Goal: Transaction & Acquisition: Book appointment/travel/reservation

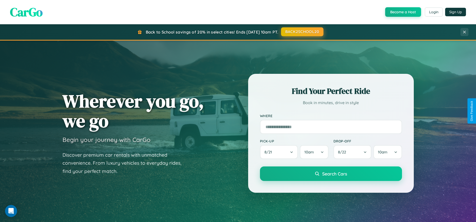
click at [302, 32] on button "BACK2SCHOOL20" at bounding box center [302, 31] width 42 height 9
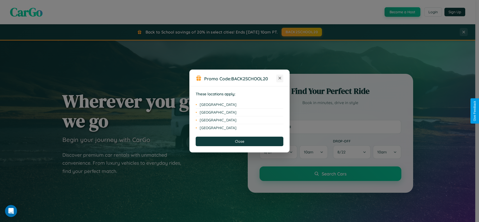
click at [280, 78] on icon at bounding box center [280, 78] width 3 height 3
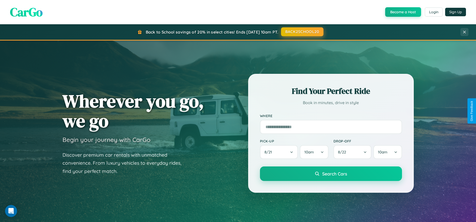
click at [302, 32] on button "BACK2SCHOOL20" at bounding box center [302, 31] width 42 height 9
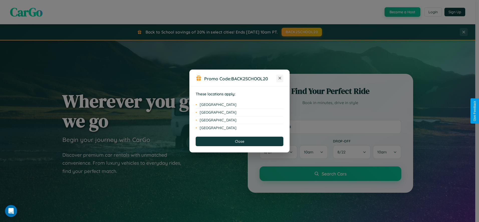
click at [280, 78] on icon at bounding box center [280, 78] width 3 height 3
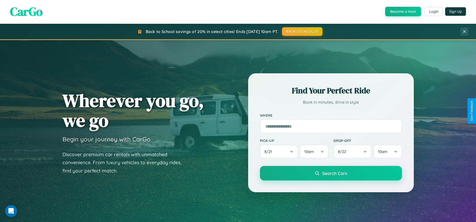
scroll to position [214, 0]
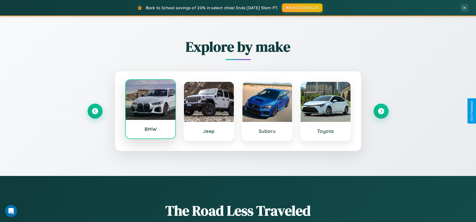
click at [150, 110] on div at bounding box center [151, 100] width 50 height 40
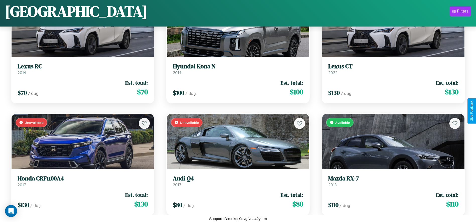
scroll to position [4565, 0]
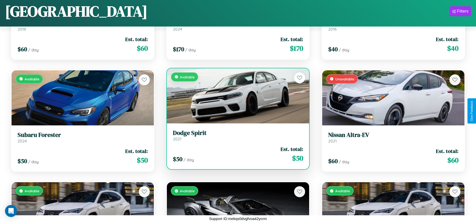
click at [236, 156] on div "$ 50 / day Est. total: $ 50" at bounding box center [238, 155] width 130 height 18
click at [236, 154] on div "$ 50 / day Est. total: $ 50" at bounding box center [238, 155] width 130 height 18
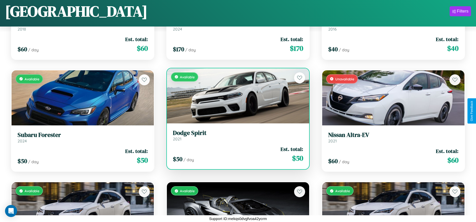
click at [236, 154] on div "$ 50 / day Est. total: $ 50" at bounding box center [238, 155] width 130 height 18
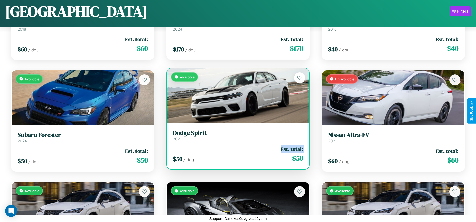
click at [236, 154] on div "$ 50 / day Est. total: $ 50" at bounding box center [238, 155] width 130 height 18
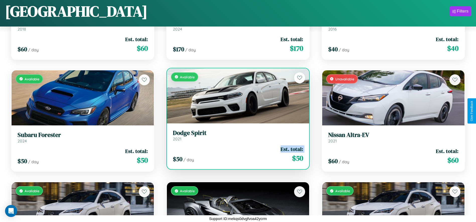
click at [236, 154] on div "$ 50 / day Est. total: $ 50" at bounding box center [238, 155] width 130 height 18
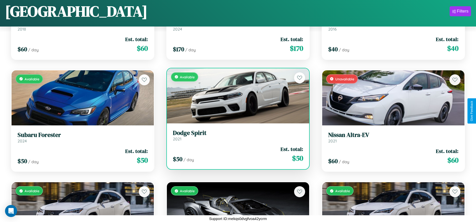
click at [236, 154] on div "$ 50 / day Est. total: $ 50" at bounding box center [238, 155] width 130 height 18
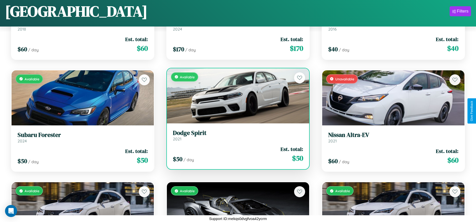
click at [236, 136] on h3 "Dodge Spirit" at bounding box center [238, 133] width 130 height 7
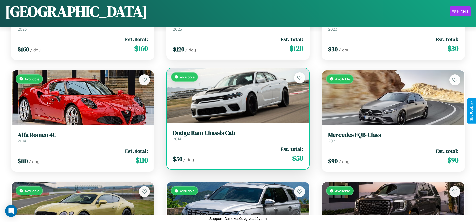
click at [236, 154] on div "$ 50 / day Est. total: $ 50" at bounding box center [238, 155] width 130 height 18
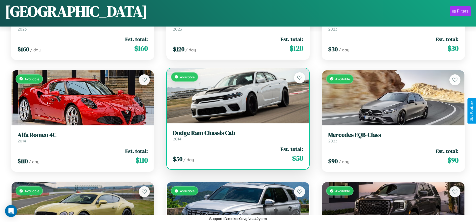
click at [236, 154] on div "$ 50 / day Est. total: $ 50" at bounding box center [238, 155] width 130 height 18
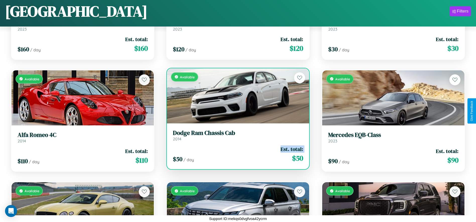
click at [236, 154] on div "$ 50 / day Est. total: $ 50" at bounding box center [238, 155] width 130 height 18
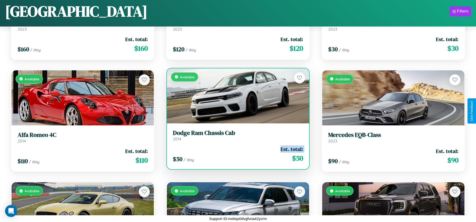
click at [236, 154] on div "$ 50 / day Est. total: $ 50" at bounding box center [238, 155] width 130 height 18
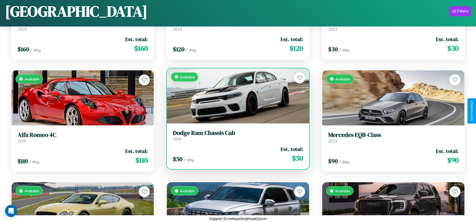
click at [236, 154] on div "$ 50 / day Est. total: $ 50" at bounding box center [238, 155] width 130 height 18
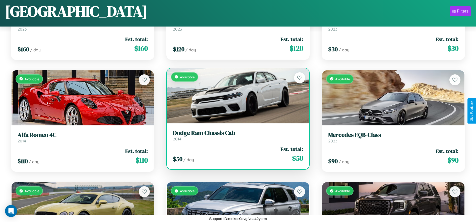
click at [236, 136] on h3 "Dodge Ram Chassis Cab" at bounding box center [238, 133] width 130 height 7
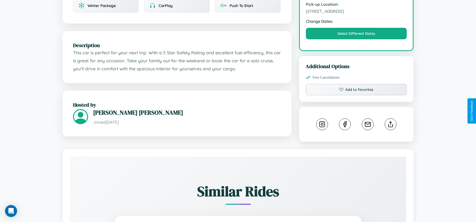
scroll to position [173, 0]
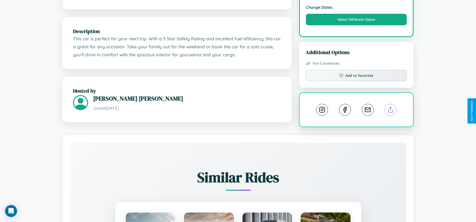
click at [390, 111] on line at bounding box center [390, 109] width 0 height 4
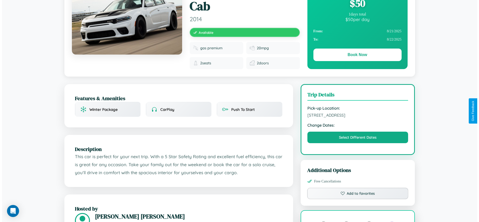
scroll to position [0, 0]
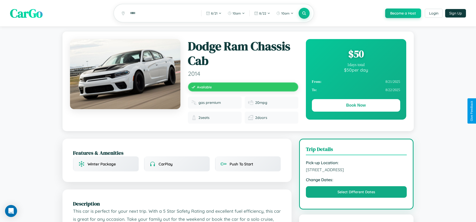
click at [356, 55] on div "$ 50" at bounding box center [356, 54] width 88 height 14
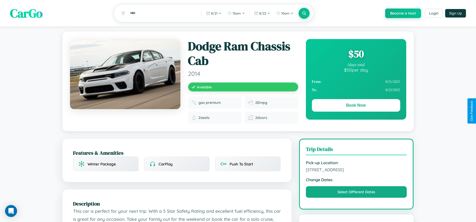
click at [356, 55] on div "$ 50" at bounding box center [356, 54] width 88 height 14
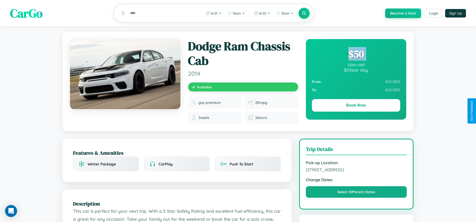
click at [356, 55] on div "$ 50" at bounding box center [356, 54] width 88 height 14
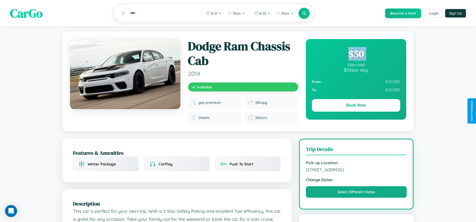
click at [356, 55] on div "$ 50" at bounding box center [356, 54] width 88 height 14
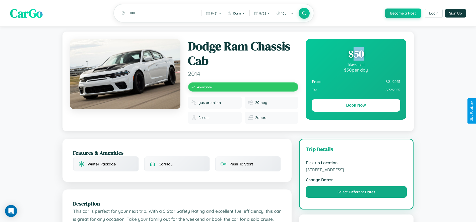
click at [356, 55] on div "$ 50" at bounding box center [356, 54] width 88 height 14
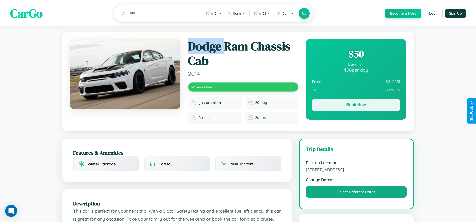
click at [356, 106] on button "Book Now" at bounding box center [356, 105] width 88 height 13
